Goal: Information Seeking & Learning: Find contact information

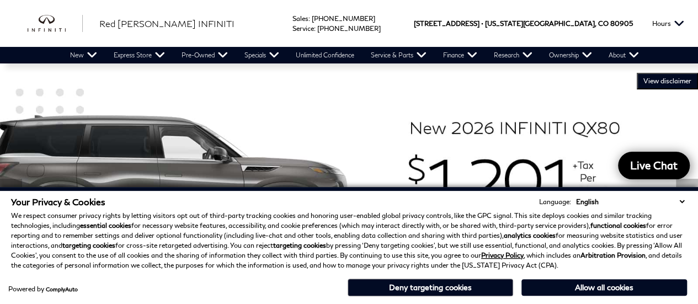
click at [475, 289] on button "Deny targeting cookies" at bounding box center [431, 288] width 166 height 18
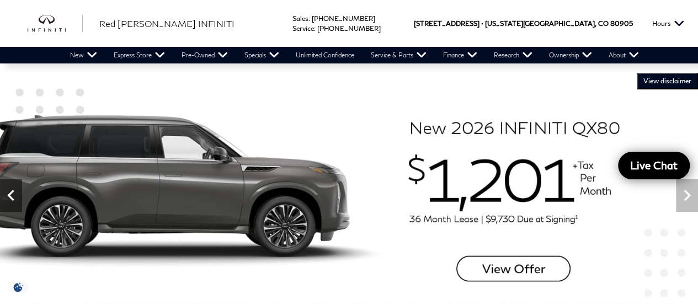
click at [17, 191] on icon "Previous" at bounding box center [11, 195] width 22 height 22
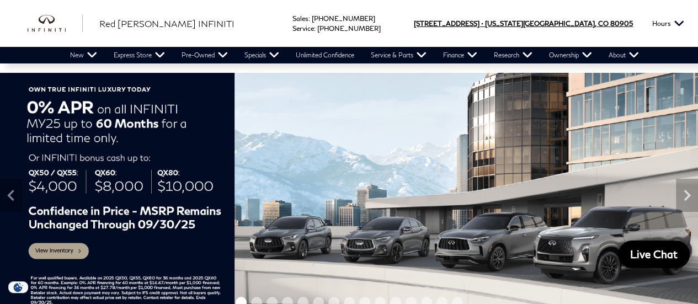
drag, startPoint x: 631, startPoint y: 22, endPoint x: 521, endPoint y: 31, distance: 111.4
click at [521, 31] on div "425 Motor World Pkwy • Colorado Springs, CO US 80905" at bounding box center [523, 23] width 247 height 47
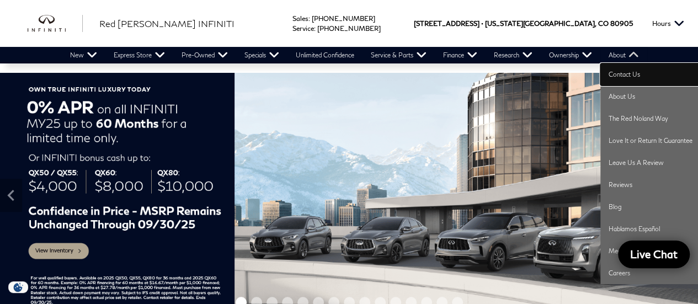
click at [630, 75] on link "Contact Us" at bounding box center [651, 74] width 100 height 22
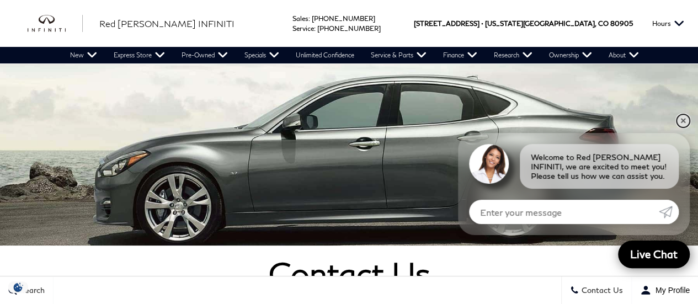
click at [685, 122] on link "✕" at bounding box center [683, 120] width 13 height 13
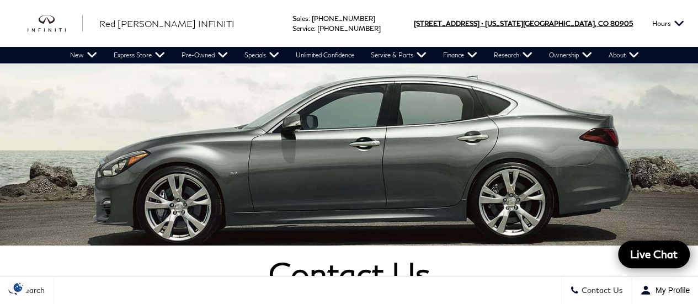
drag, startPoint x: 633, startPoint y: 22, endPoint x: 613, endPoint y: 24, distance: 19.4
click at [613, 24] on div "[STREET_ADDRESS] • [US_STATE][GEOGRAPHIC_DATA], CO [GEOGRAPHIC_DATA] 80905" at bounding box center [523, 23] width 247 height 47
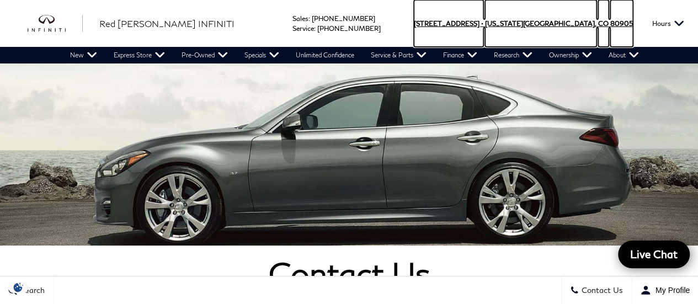
click at [587, 26] on span "[US_STATE][GEOGRAPHIC_DATA]," at bounding box center [541, 23] width 112 height 47
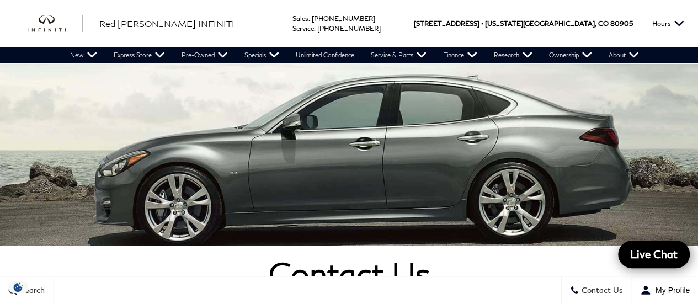
drag, startPoint x: 461, startPoint y: 23, endPoint x: 633, endPoint y: 22, distance: 171.7
click at [633, 22] on div "[STREET_ADDRESS] • [US_STATE][GEOGRAPHIC_DATA], CO [GEOGRAPHIC_DATA] 80905" at bounding box center [523, 23] width 247 height 47
copy link "[STREET_ADDRESS] • [US_STATE][GEOGRAPHIC_DATA]"
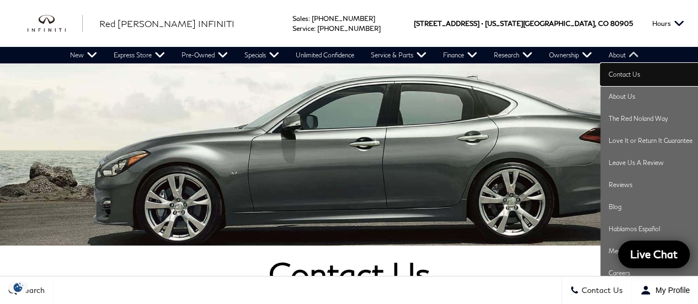
click at [626, 76] on link "Contact Us" at bounding box center [651, 74] width 100 height 22
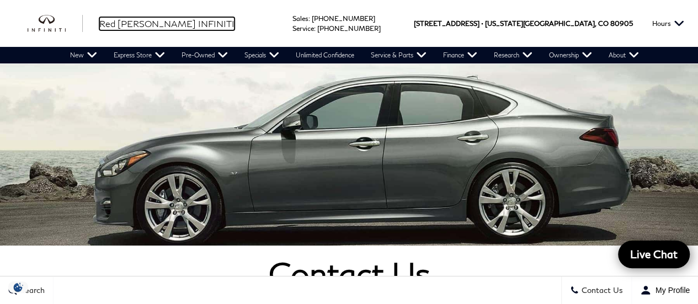
click at [127, 29] on link "Red [PERSON_NAME] INFINITI" at bounding box center [166, 23] width 135 height 13
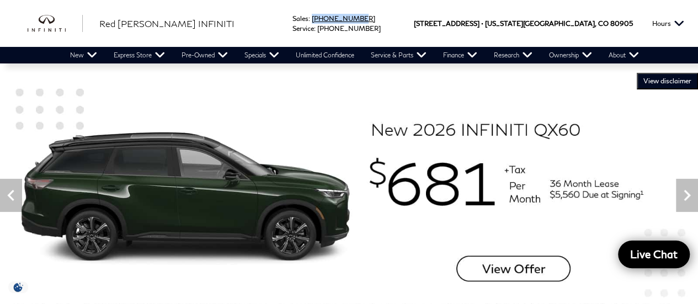
drag, startPoint x: 425, startPoint y: 19, endPoint x: 378, endPoint y: 19, distance: 47.5
click at [378, 19] on span "Sales : Call sales Phone Number [PHONE_NUMBER]" at bounding box center [336, 19] width 99 height 10
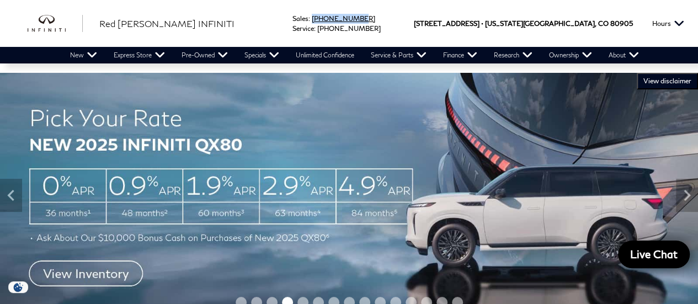
copy link "[PHONE_NUMBER]"
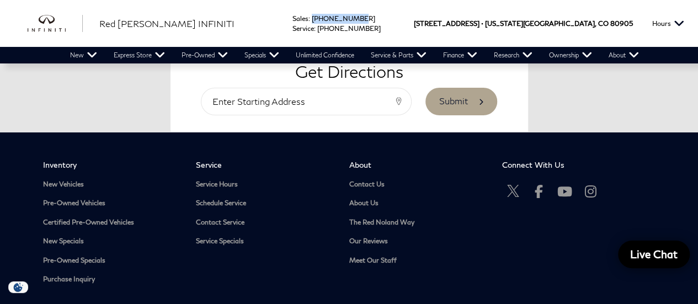
scroll to position [2164, 0]
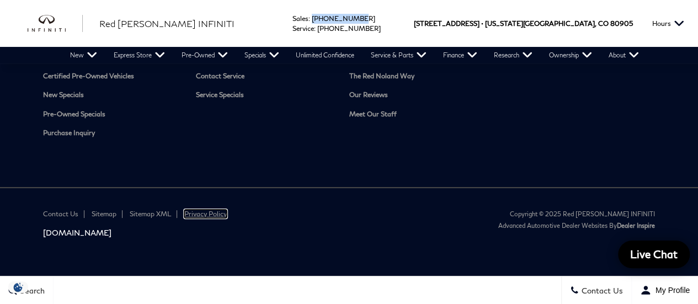
click at [220, 214] on link "Privacy Policy" at bounding box center [205, 214] width 43 height 8
